Goal: Information Seeking & Learning: Learn about a topic

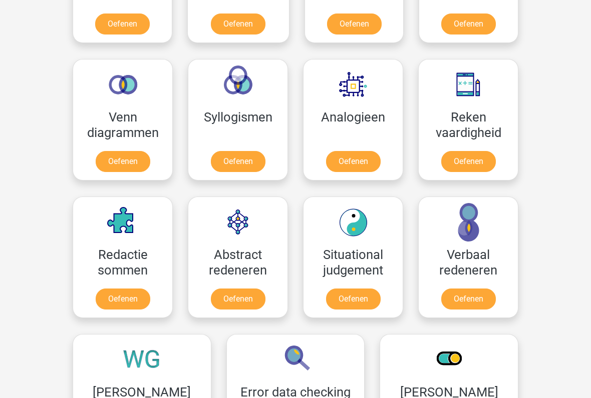
scroll to position [549, 0]
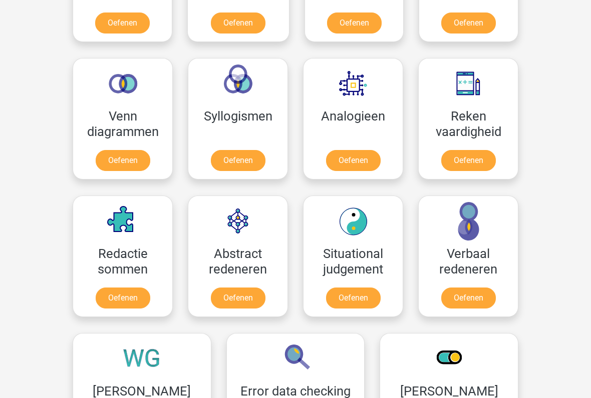
click at [465, 154] on link "Oefenen" at bounding box center [468, 161] width 55 height 21
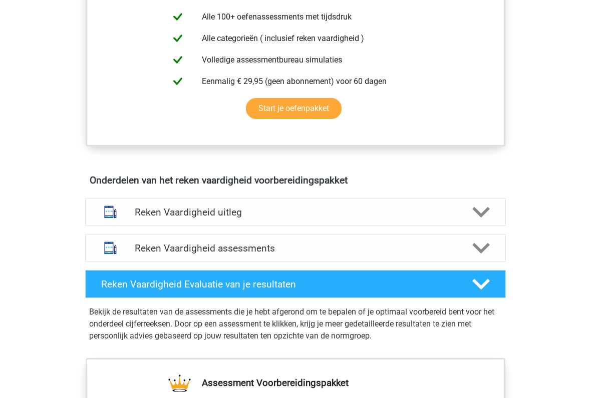
scroll to position [426, 0]
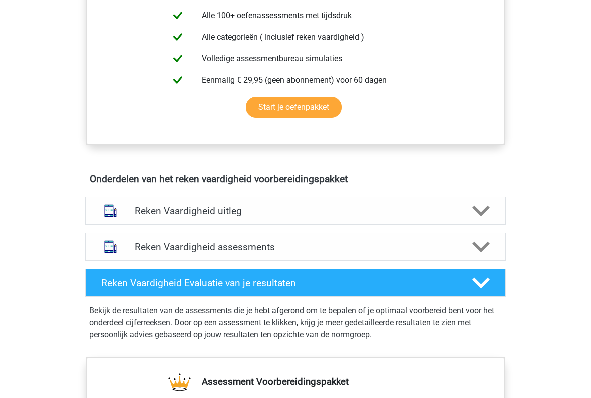
click at [472, 249] on icon at bounding box center [481, 248] width 18 height 18
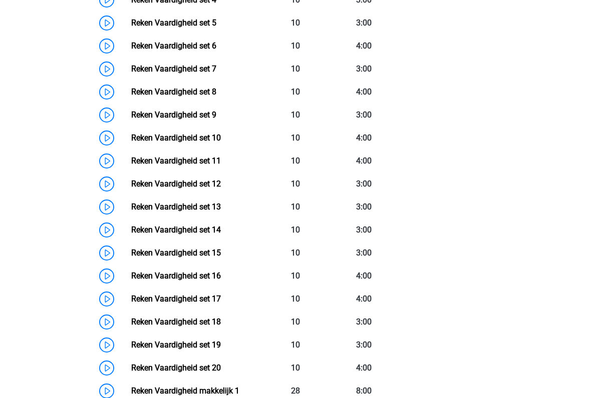
scroll to position [834, 0]
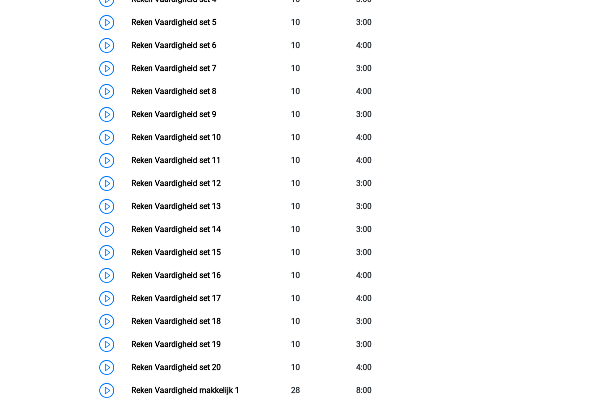
click at [219, 156] on link "Reken Vaardigheid set 11" at bounding box center [176, 161] width 90 height 10
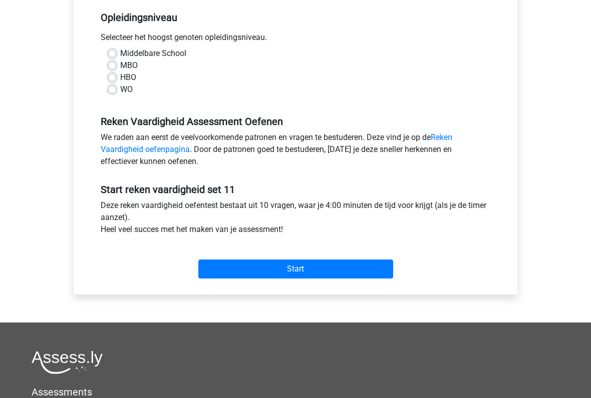
scroll to position [204, 0]
click at [299, 264] on input "Start" at bounding box center [295, 269] width 195 height 19
click at [120, 91] on label "WO" at bounding box center [126, 90] width 13 height 12
click at [110, 91] on input "WO" at bounding box center [112, 89] width 8 height 10
radio input "true"
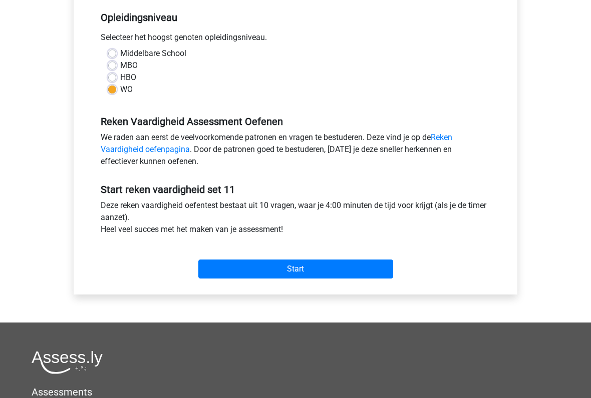
click at [287, 267] on input "Start" at bounding box center [295, 269] width 195 height 19
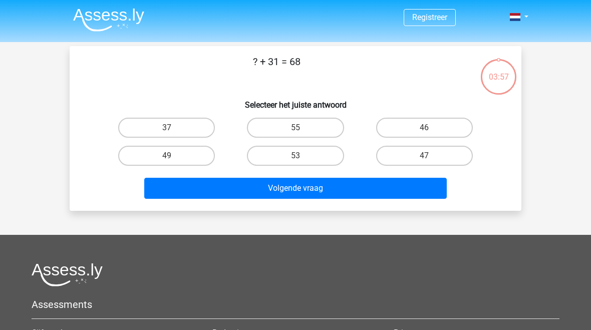
click at [166, 123] on label "37" at bounding box center [166, 128] width 97 height 20
click at [167, 128] on input "37" at bounding box center [170, 131] width 7 height 7
radio input "true"
click at [296, 187] on button "Volgende vraag" at bounding box center [295, 188] width 303 height 21
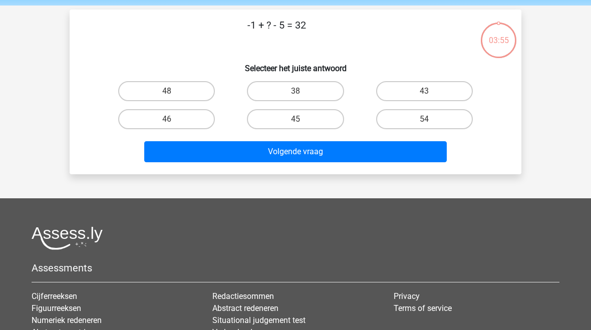
scroll to position [46, 0]
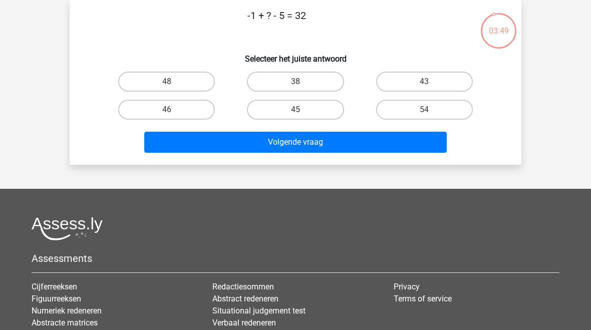
click at [288, 80] on label "38" at bounding box center [295, 82] width 97 height 20
click at [295, 82] on input "38" at bounding box center [298, 85] width 7 height 7
radio input "true"
click at [307, 143] on button "Volgende vraag" at bounding box center [295, 142] width 303 height 21
click at [405, 110] on label "-46" at bounding box center [424, 110] width 97 height 20
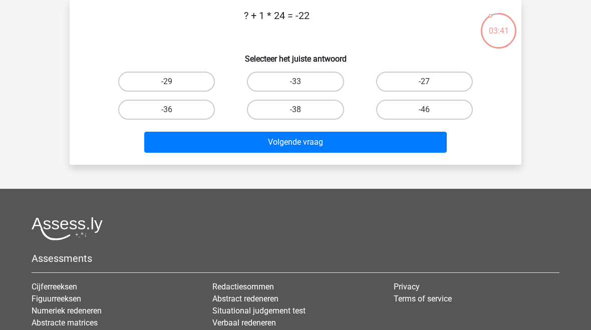
click at [424, 110] on input "-46" at bounding box center [427, 113] width 7 height 7
radio input "true"
click at [303, 145] on button "Volgende vraag" at bounding box center [295, 142] width 303 height 21
click at [295, 72] on label "45" at bounding box center [295, 82] width 97 height 20
click at [295, 82] on input "45" at bounding box center [298, 85] width 7 height 7
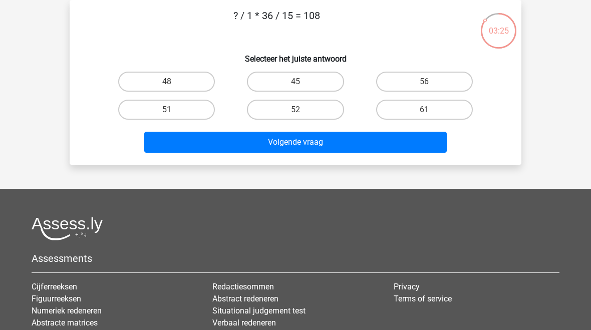
radio input "true"
click at [300, 143] on button "Volgende vraag" at bounding box center [295, 142] width 303 height 21
click at [289, 79] on label "30" at bounding box center [295, 82] width 97 height 20
click at [295, 82] on input "30" at bounding box center [298, 85] width 7 height 7
radio input "true"
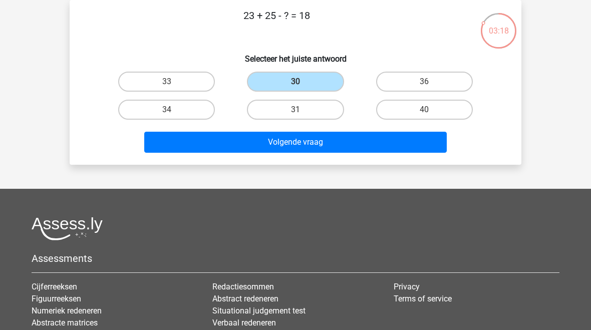
click at [304, 143] on button "Volgende vraag" at bounding box center [295, 142] width 303 height 21
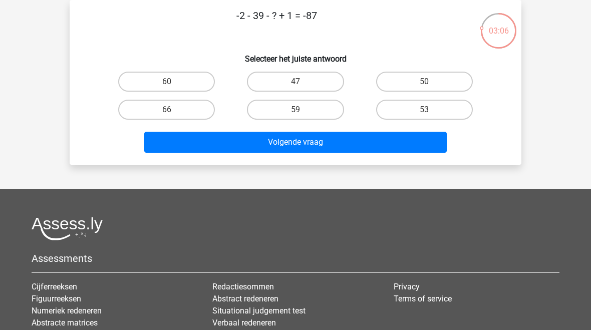
click at [294, 80] on label "47" at bounding box center [295, 82] width 97 height 20
click at [295, 82] on input "47" at bounding box center [298, 85] width 7 height 7
radio input "true"
click at [296, 144] on button "Volgende vraag" at bounding box center [295, 142] width 303 height 21
click at [292, 78] on label "37" at bounding box center [295, 82] width 97 height 20
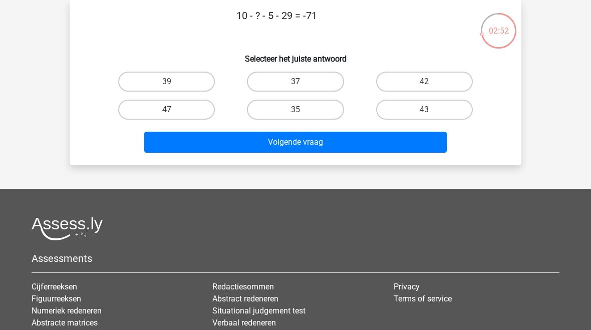
click at [295, 82] on input "37" at bounding box center [298, 85] width 7 height 7
radio input "true"
click at [297, 138] on button "Volgende vraag" at bounding box center [295, 142] width 303 height 21
click at [161, 78] on label "31" at bounding box center [166, 82] width 97 height 20
click at [167, 82] on input "31" at bounding box center [170, 85] width 7 height 7
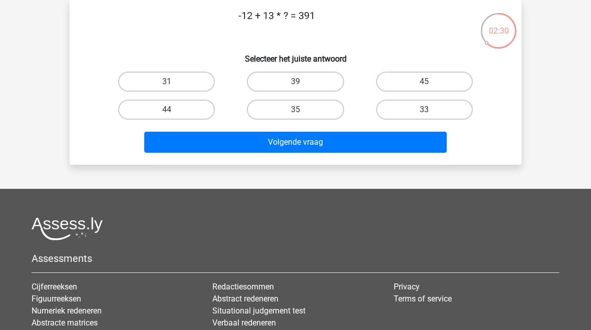
radio input "true"
click at [288, 146] on button "Volgende vraag" at bounding box center [295, 142] width 303 height 21
click at [163, 77] on label "22" at bounding box center [166, 82] width 97 height 20
click at [167, 82] on input "22" at bounding box center [170, 85] width 7 height 7
radio input "true"
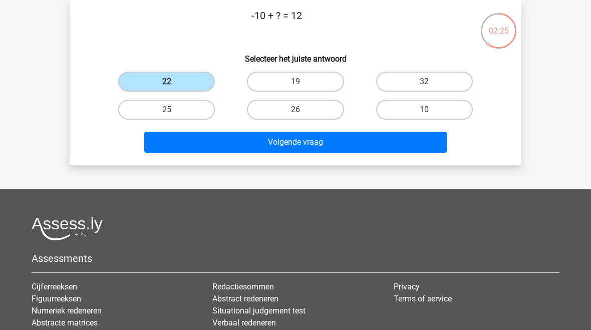
click at [293, 141] on button "Volgende vraag" at bounding box center [295, 142] width 303 height 21
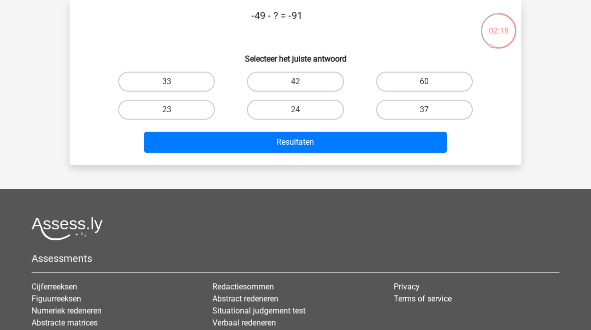
click at [289, 78] on label "42" at bounding box center [295, 82] width 97 height 20
click at [295, 82] on input "42" at bounding box center [298, 85] width 7 height 7
radio input "true"
click at [293, 133] on button "Resultaten" at bounding box center [295, 142] width 303 height 21
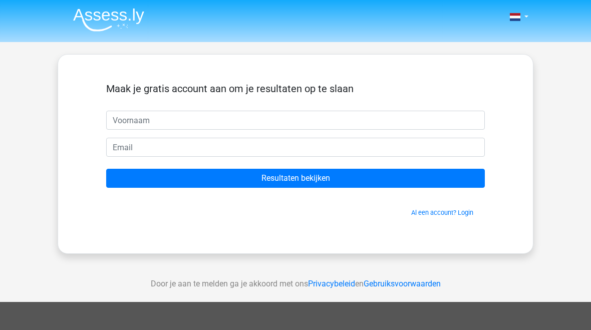
click at [121, 117] on input "text" at bounding box center [295, 120] width 378 height 19
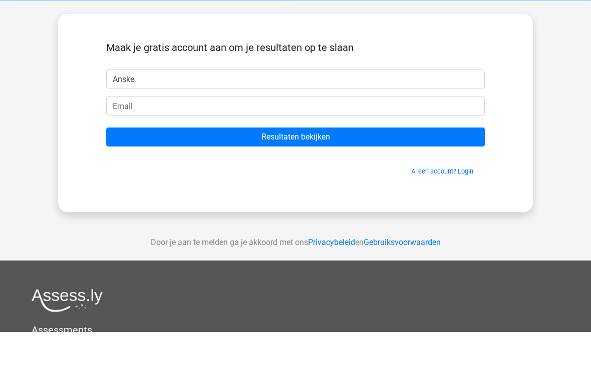
type input "Anske"
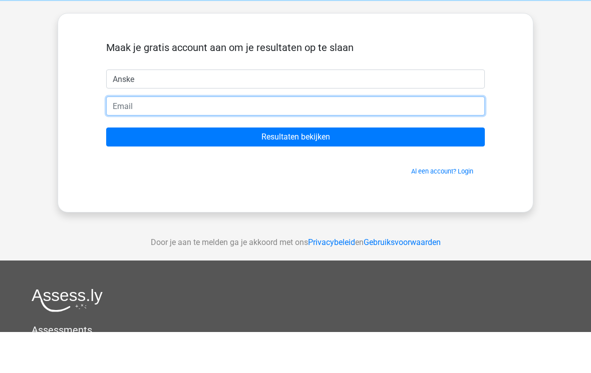
click at [123, 138] on input "email" at bounding box center [295, 147] width 378 height 19
type input "a.deboer.1@kpnmail.nl7"
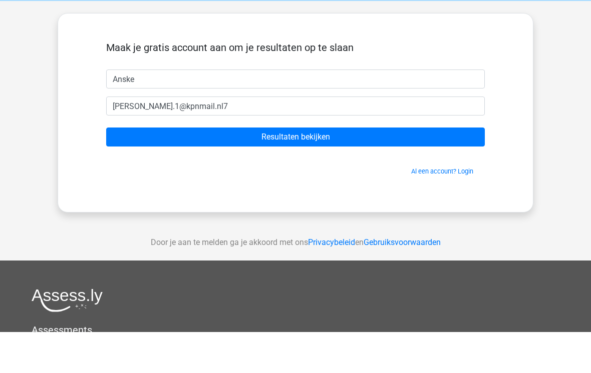
click at [276, 169] on input "Resultaten bekijken" at bounding box center [295, 178] width 378 height 19
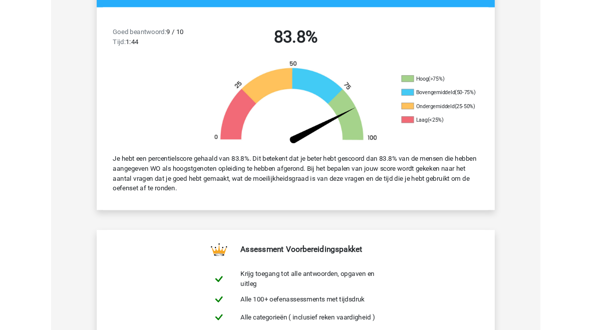
scroll to position [273, 0]
